Goal: Navigation & Orientation: Find specific page/section

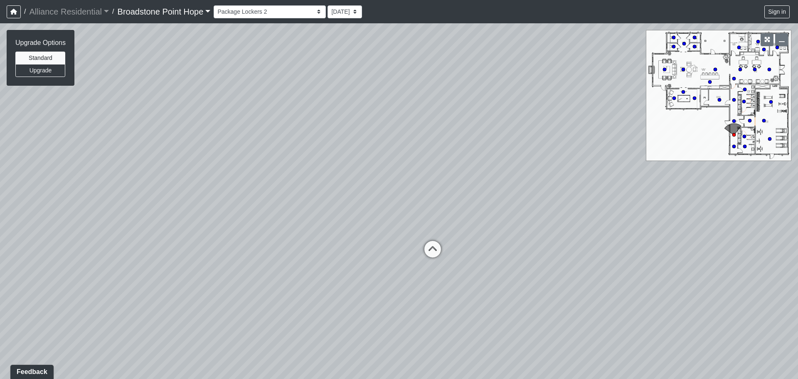
drag, startPoint x: 517, startPoint y: 260, endPoint x: 394, endPoint y: 90, distance: 209.0
click at [394, 90] on div "Loading... Leasing Desks 1 Loading... Breakroom 1 Loading... Leasing Office 1 L…" at bounding box center [399, 200] width 798 height 355
click at [413, 202] on icon at bounding box center [415, 213] width 25 height 25
click at [414, 176] on icon at bounding box center [416, 173] width 25 height 25
drag, startPoint x: 423, startPoint y: 95, endPoint x: 404, endPoint y: 349, distance: 254.2
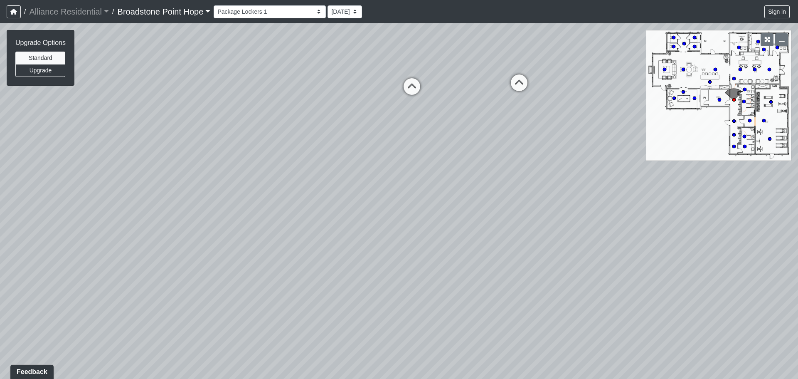
click at [407, 361] on div "Loading... Leasing Desks 1 Loading... Breakroom 1 Loading... Leasing Office 1 L…" at bounding box center [399, 200] width 798 height 355
drag, startPoint x: 434, startPoint y: 220, endPoint x: 421, endPoint y: 398, distance: 178.4
click at [421, 378] on html "/ Alliance Residential Alliance Residential Loading... / [GEOGRAPHIC_DATA] Hope…" at bounding box center [399, 189] width 798 height 379
drag, startPoint x: 460, startPoint y: 84, endPoint x: 414, endPoint y: 300, distance: 221.0
click at [414, 300] on div "Loading... Leasing Desks 1 Loading... Breakroom 1 Loading... Leasing Office 1 L…" at bounding box center [399, 200] width 798 height 355
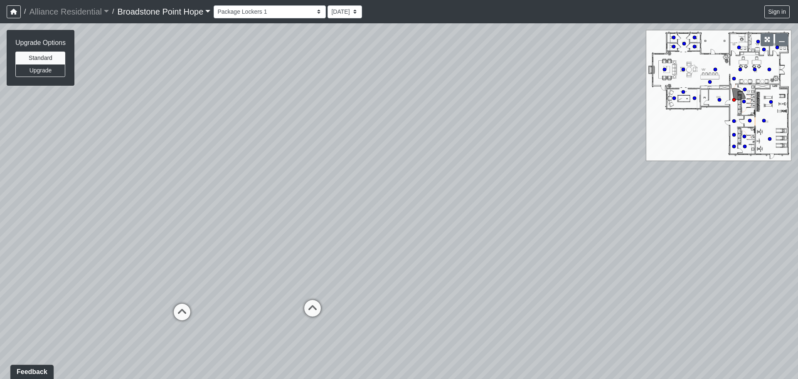
drag, startPoint x: 419, startPoint y: 87, endPoint x: 193, endPoint y: -50, distance: 264.1
click at [193, 0] on html "/ Alliance Residential Alliance Residential Loading... / [GEOGRAPHIC_DATA] Hope…" at bounding box center [399, 189] width 798 height 379
drag, startPoint x: 425, startPoint y: 158, endPoint x: 15, endPoint y: 106, distance: 413.1
click at [15, 106] on div "Loading... Leasing Desks 1 Loading... Breakroom 1 Loading... Leasing Office 1 L…" at bounding box center [399, 200] width 798 height 355
drag, startPoint x: 458, startPoint y: 164, endPoint x: 204, endPoint y: 325, distance: 300.7
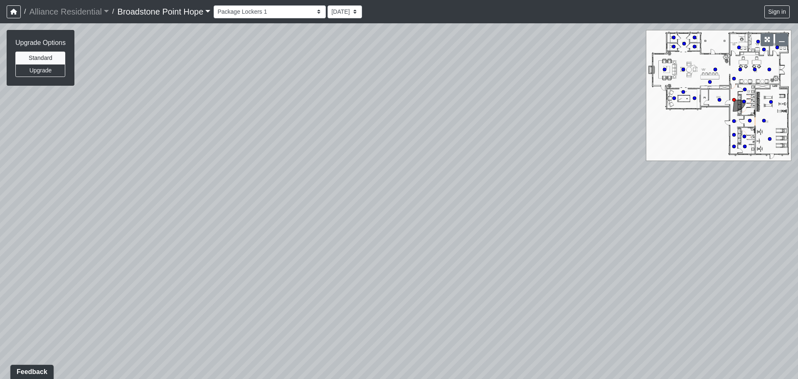
click at [204, 325] on div "Loading... Leasing Desks 1 Loading... Breakroom 1 Loading... Leasing Office 1 L…" at bounding box center [399, 200] width 798 height 355
drag, startPoint x: 291, startPoint y: 202, endPoint x: 334, endPoint y: 115, distance: 97.4
click at [335, 117] on div "Loading... Leasing Desks 1 Loading... Breakroom 1 Loading... Leasing Office 1 L…" at bounding box center [399, 200] width 798 height 355
drag, startPoint x: 646, startPoint y: 258, endPoint x: 520, endPoint y: 144, distance: 169.8
click at [520, 144] on div "Loading... Leasing Desks 1 Loading... Breakroom 1 Loading... Leasing Office 1 L…" at bounding box center [399, 200] width 798 height 355
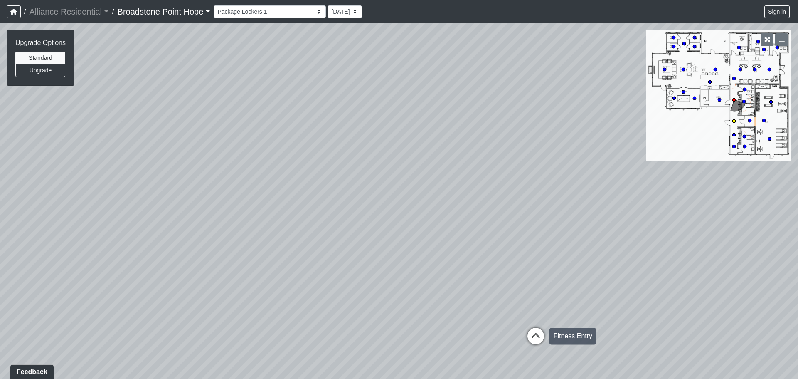
click at [544, 339] on icon at bounding box center [535, 340] width 25 height 25
select select "uqtefCPnAJwsjw4H5r2zD2"
drag, startPoint x: 471, startPoint y: 191, endPoint x: 494, endPoint y: 335, distance: 146.4
click at [492, 378] on html "/ Alliance Residential Alliance Residential Loading... / [GEOGRAPHIC_DATA] Hope…" at bounding box center [399, 189] width 798 height 379
drag, startPoint x: 531, startPoint y: 334, endPoint x: 515, endPoint y: 212, distance: 123.2
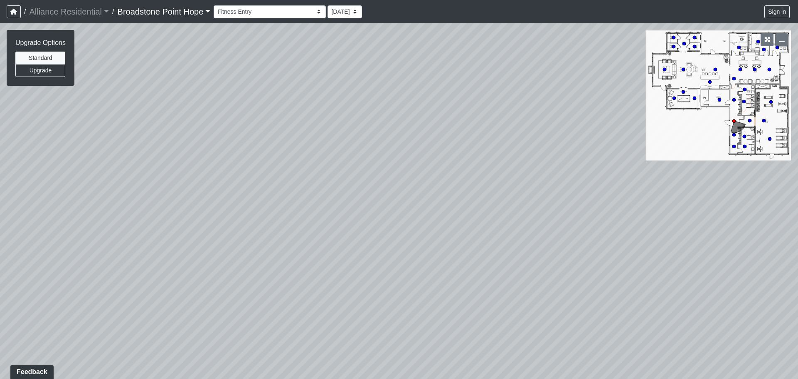
click at [515, 212] on div "Loading... Leasing Desks 1 Loading... Breakroom 1 Loading... Leasing Office 1 L…" at bounding box center [399, 200] width 798 height 355
